Goal: Book appointment/travel/reservation

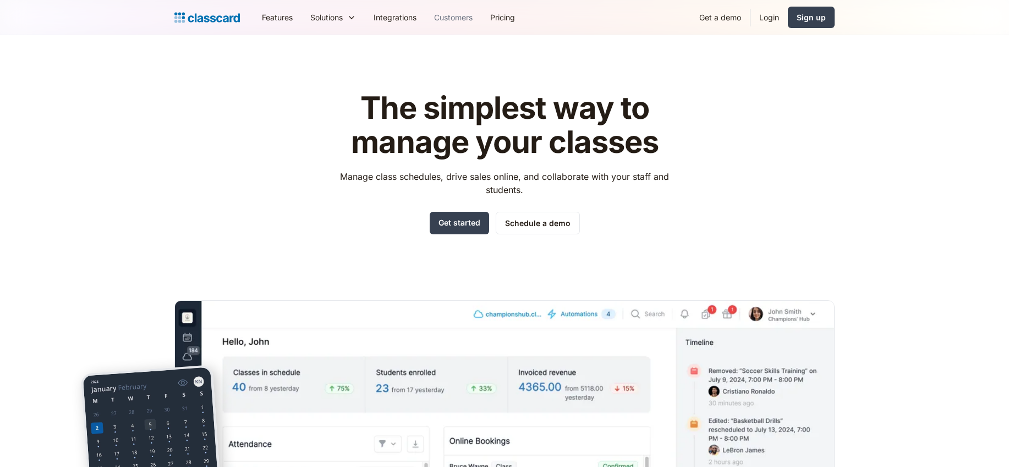
click at [448, 18] on link "Customers" at bounding box center [453, 17] width 56 height 25
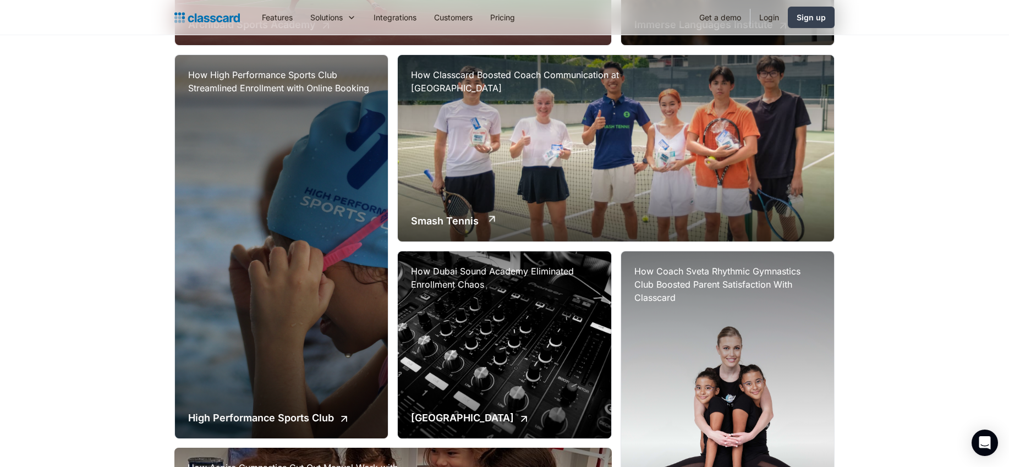
scroll to position [491, 0]
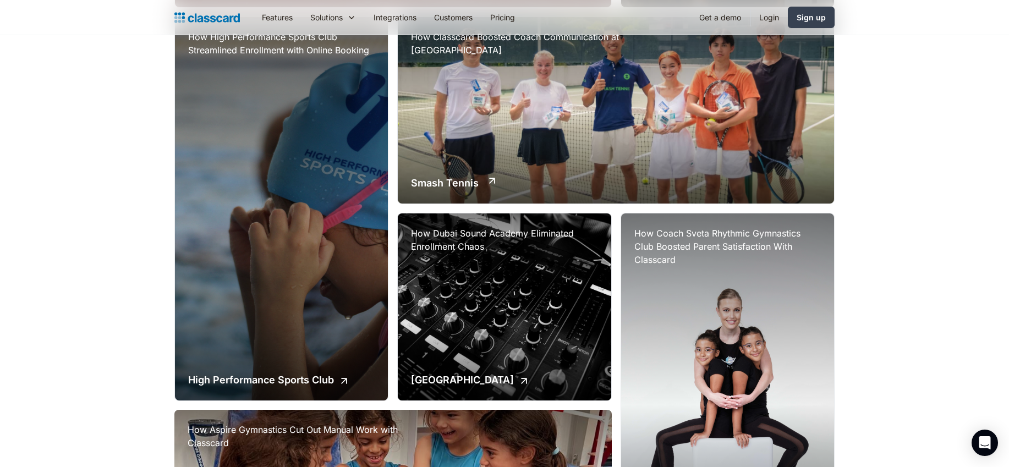
click at [630, 153] on div "How Classcard Boosted Coach Communication at Smash Tennis Academy Smash Tennis" at bounding box center [616, 110] width 436 height 187
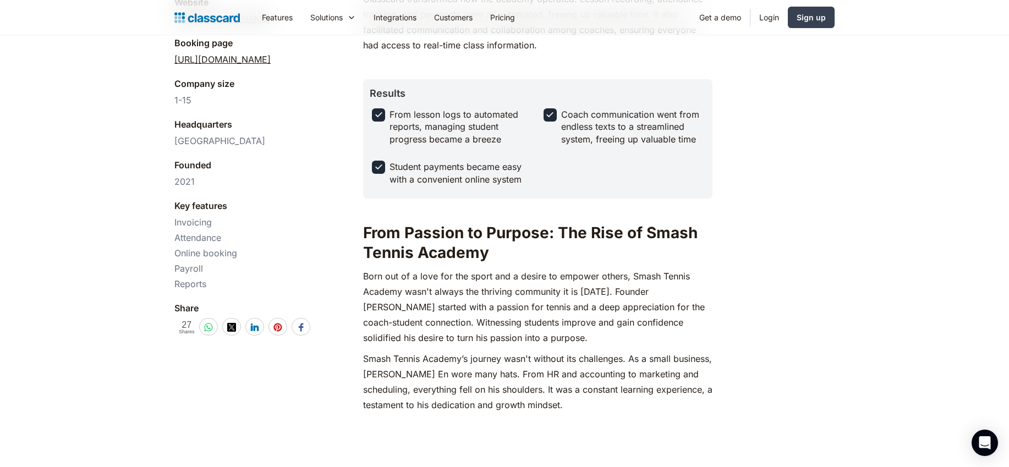
scroll to position [488, 0]
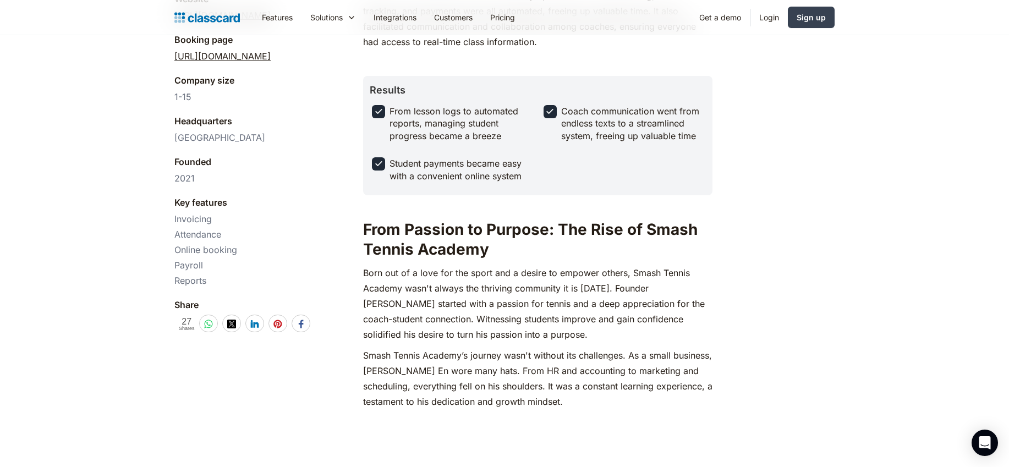
click at [199, 14] on img "home" at bounding box center [206, 17] width 65 height 15
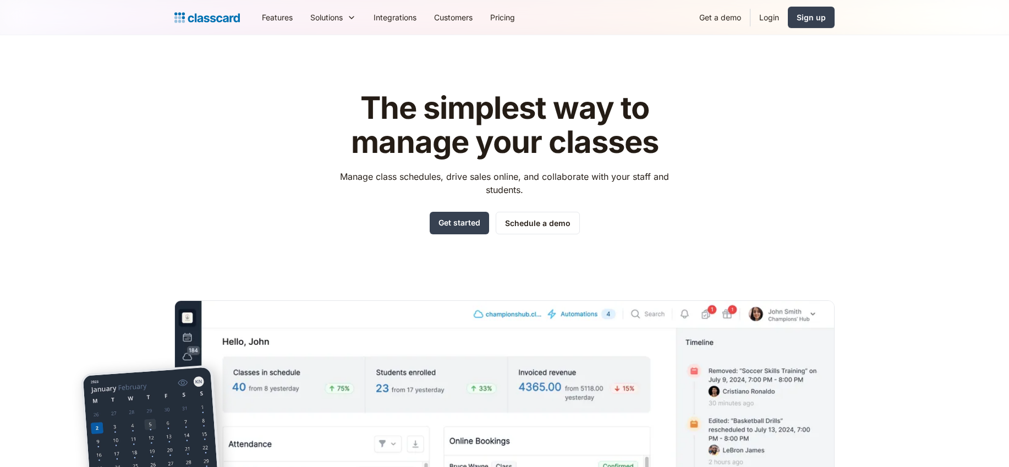
click at [727, 12] on link "Get a demo" at bounding box center [720, 17] width 59 height 25
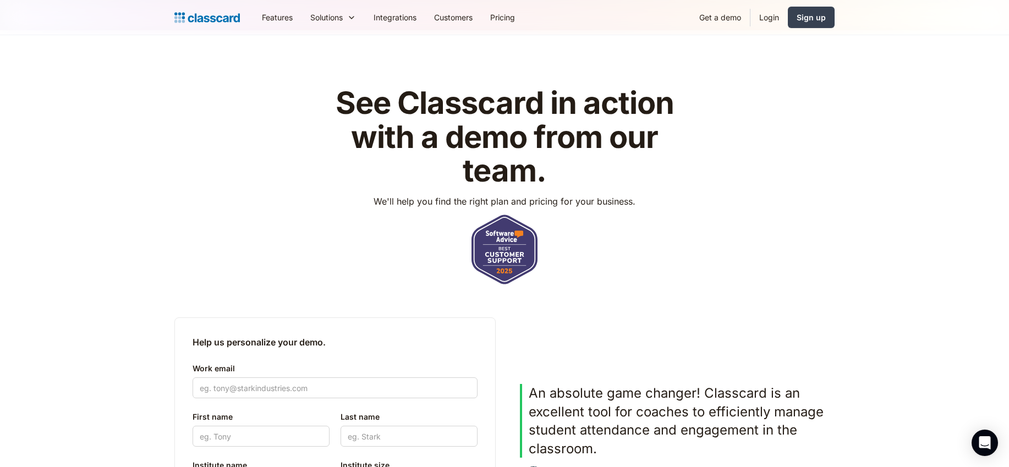
scroll to position [226, 0]
